Goal: Check status

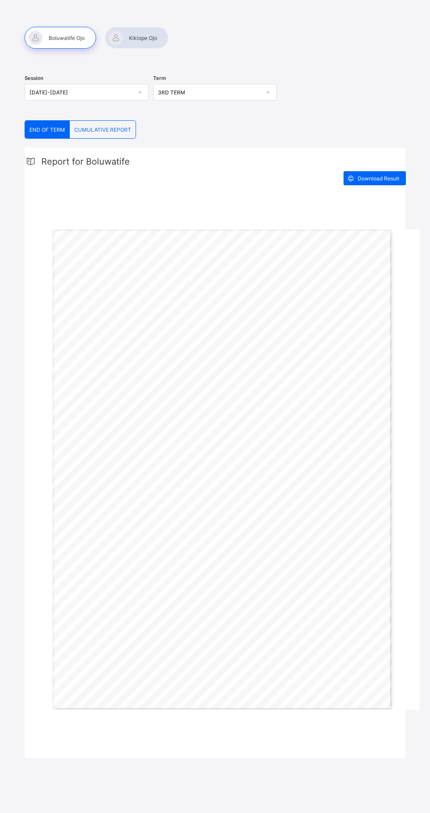
scroll to position [67, 0]
